Goal: Task Accomplishment & Management: Use online tool/utility

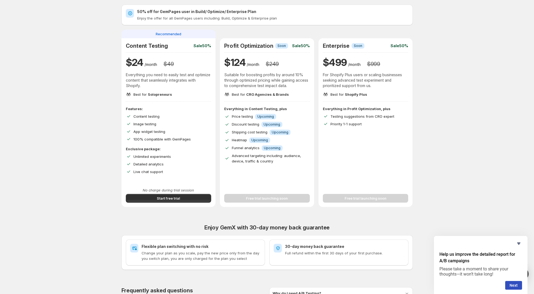
scroll to position [20, 0]
click at [164, 198] on span "Start free trial" at bounding box center [168, 198] width 23 height 5
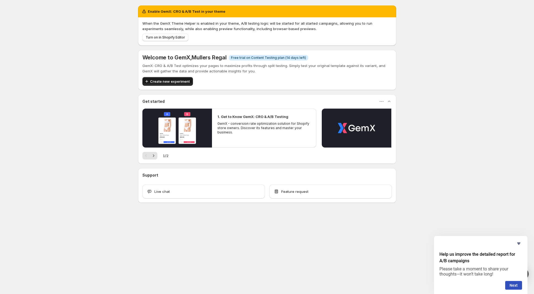
click at [173, 83] on span "Create new experiment" at bounding box center [170, 81] width 40 height 5
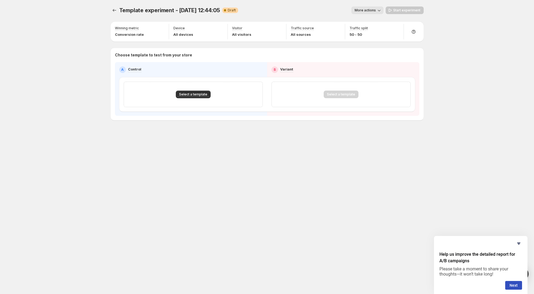
click at [198, 99] on div "Select a template" at bounding box center [193, 95] width 139 height 26
click at [198, 90] on div "Select a template" at bounding box center [193, 95] width 139 height 26
click at [198, 92] on button "Select a template" at bounding box center [193, 95] width 35 height 8
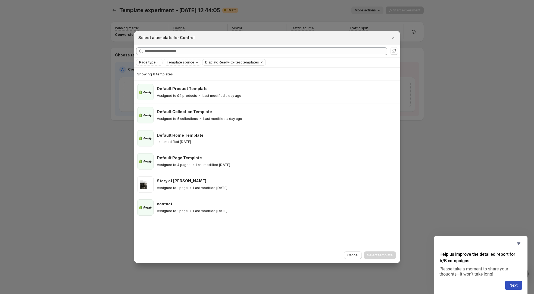
click at [398, 23] on div at bounding box center [267, 147] width 534 height 294
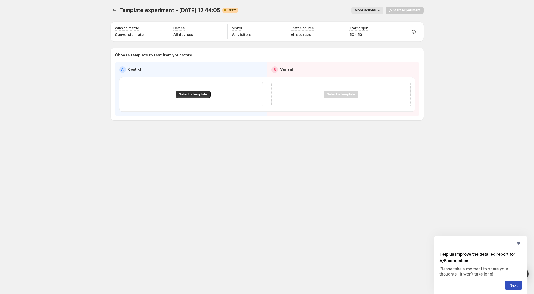
click at [377, 11] on button "More actions" at bounding box center [367, 11] width 32 height 8
click at [283, 3] on div "Template experiment - [DATE] 12:44:05. This page is ready Template experiment -…" at bounding box center [267, 10] width 313 height 21
click at [343, 96] on div "Select a template" at bounding box center [341, 95] width 35 height 8
click at [114, 9] on icon "Experiments" at bounding box center [114, 10] width 5 height 5
